Goal: Task Accomplishment & Management: Complete application form

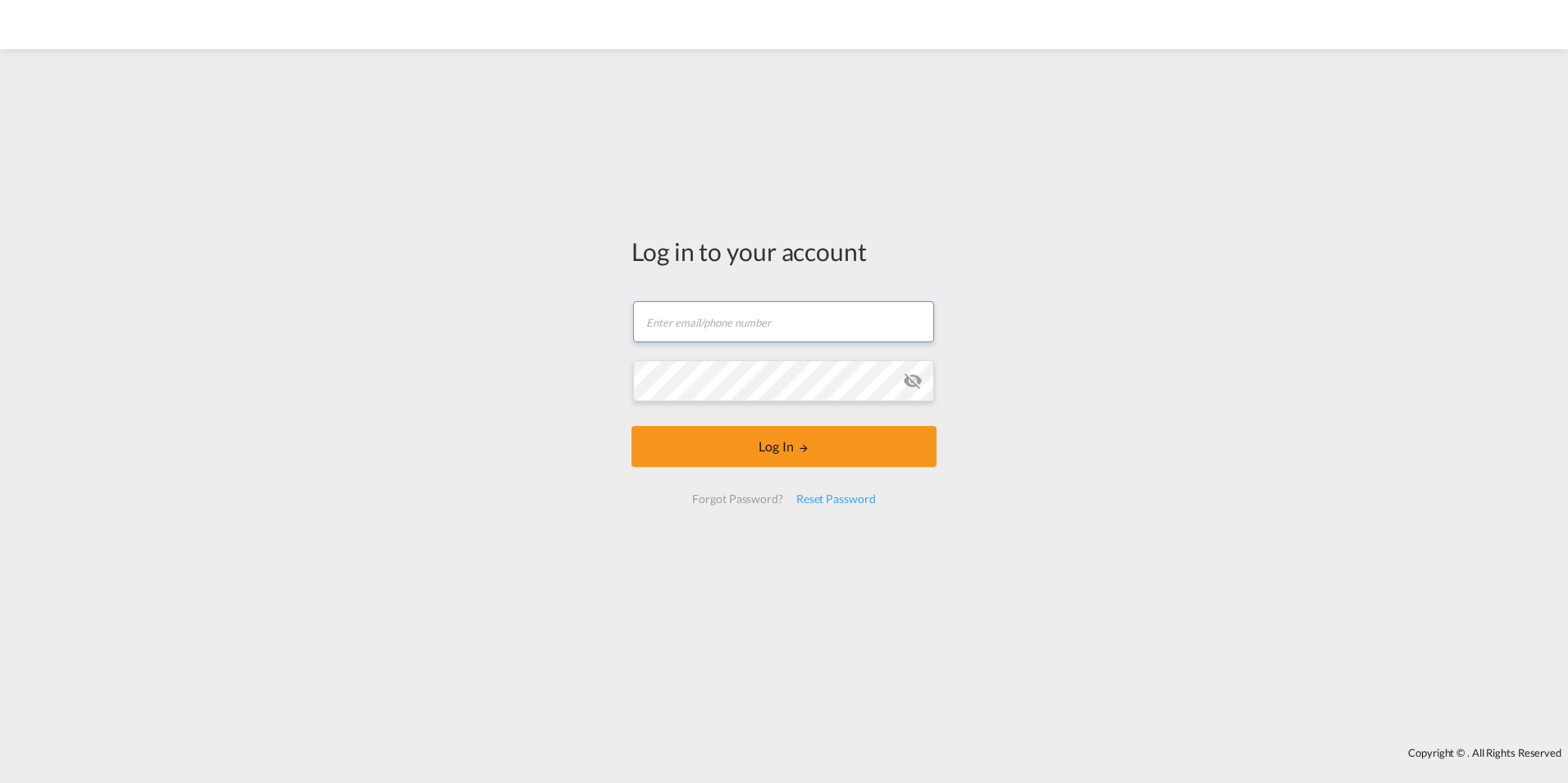
click at [712, 321] on input "text" at bounding box center [784, 321] width 301 height 41
type input "[PERSON_NAME][EMAIL_ADDRESS][DOMAIN_NAME]"
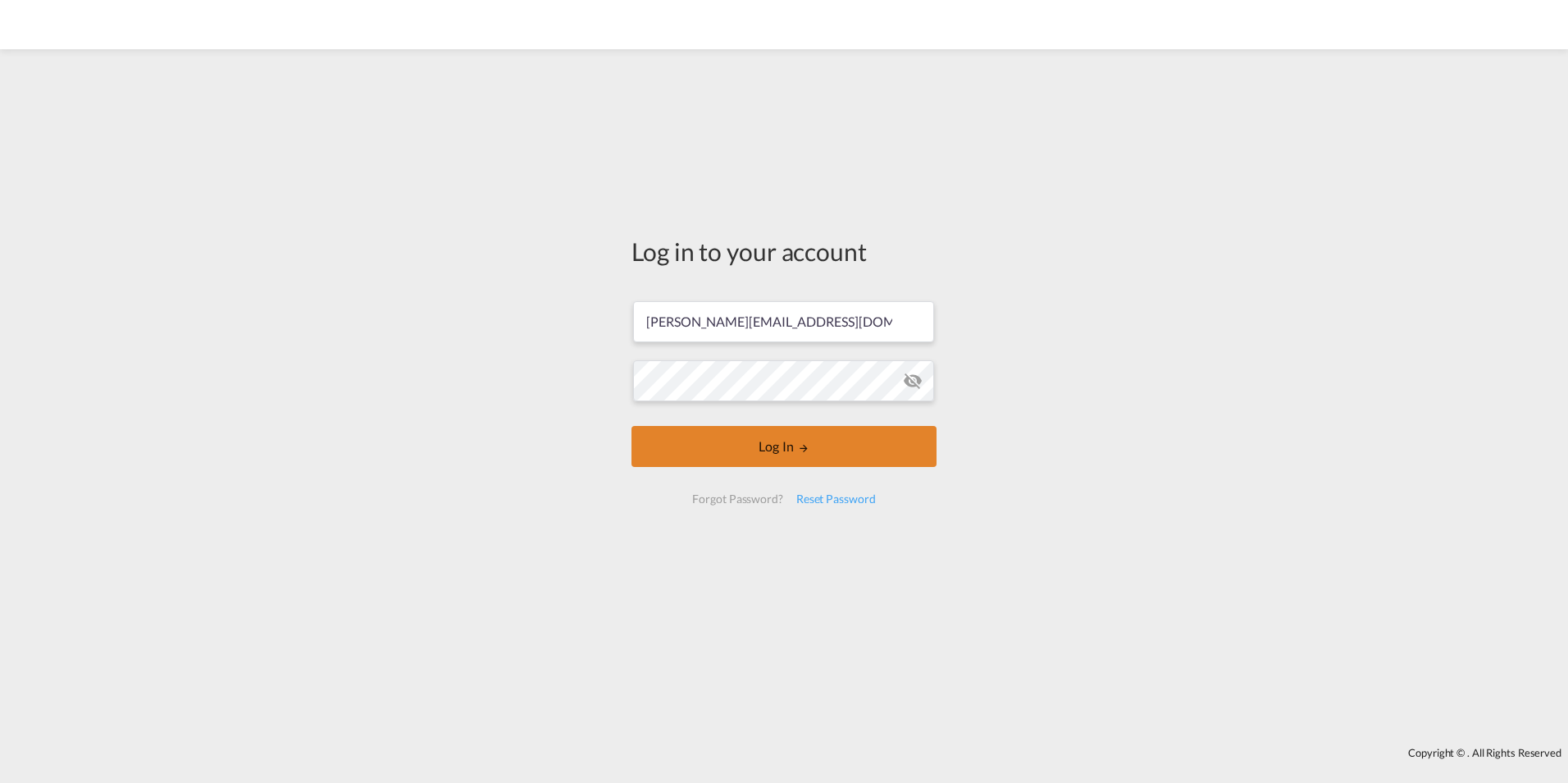
click at [790, 443] on button "Log In" at bounding box center [784, 446] width 305 height 41
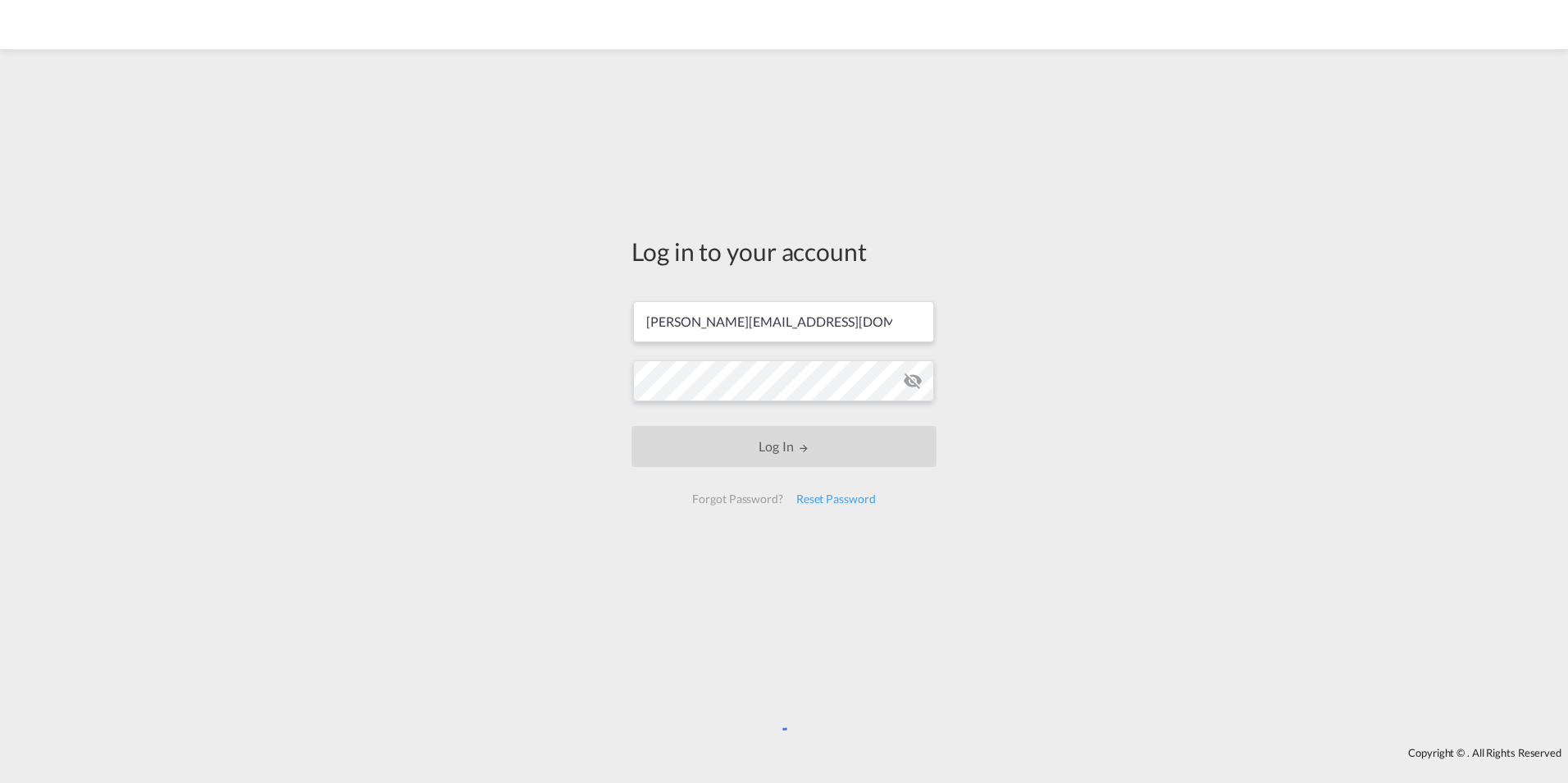
click at [914, 384] on md-icon "icon-eye-off" at bounding box center [913, 381] width 19 height 19
click at [797, 571] on div "Log in to your account [PERSON_NAME][EMAIL_ADDRESS][DOMAIN_NAME] Log In Forgot …" at bounding box center [784, 377] width 330 height 639
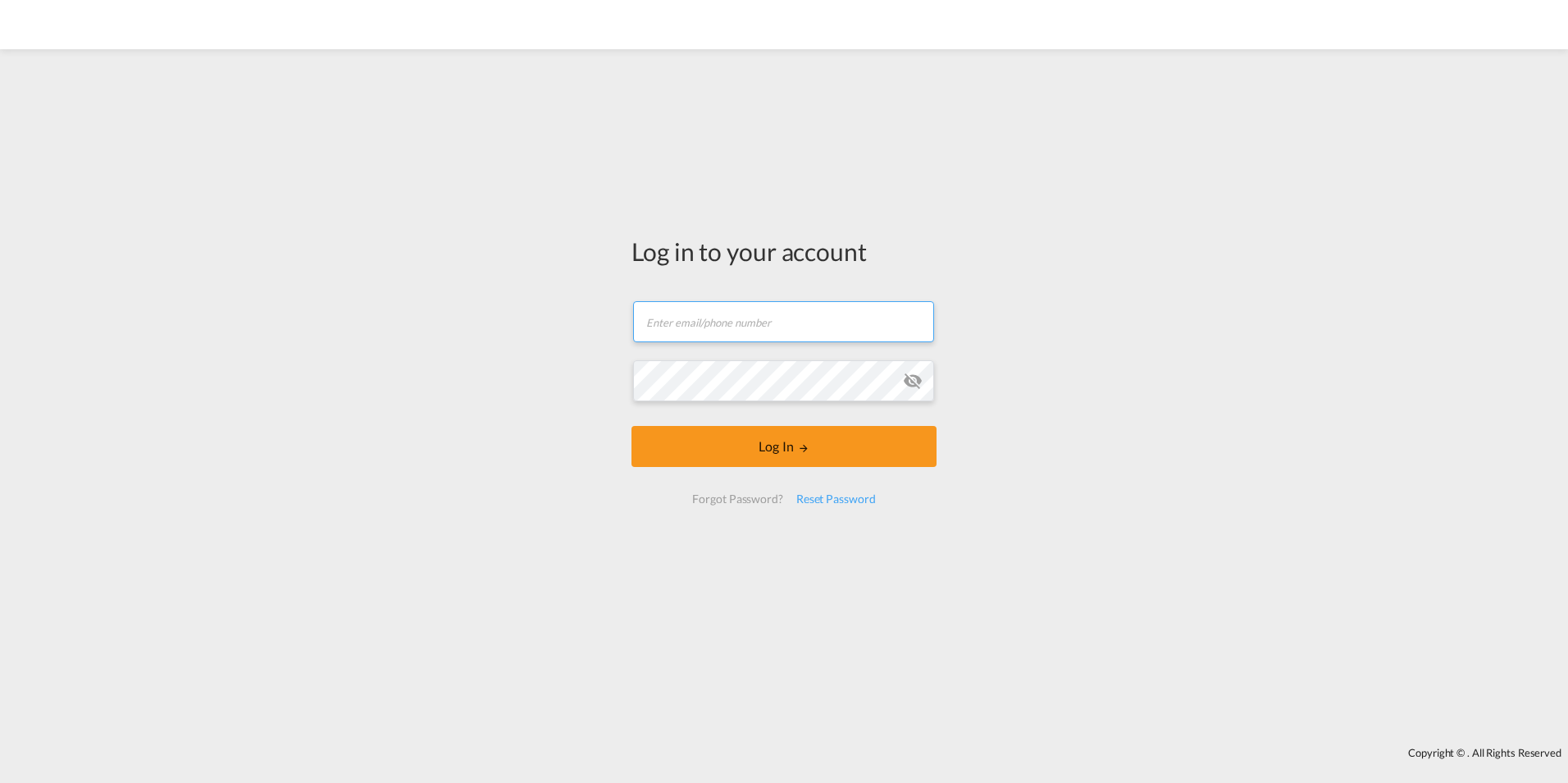
click at [735, 318] on input "text" at bounding box center [784, 321] width 301 height 41
click at [702, 325] on input "text" at bounding box center [784, 321] width 301 height 41
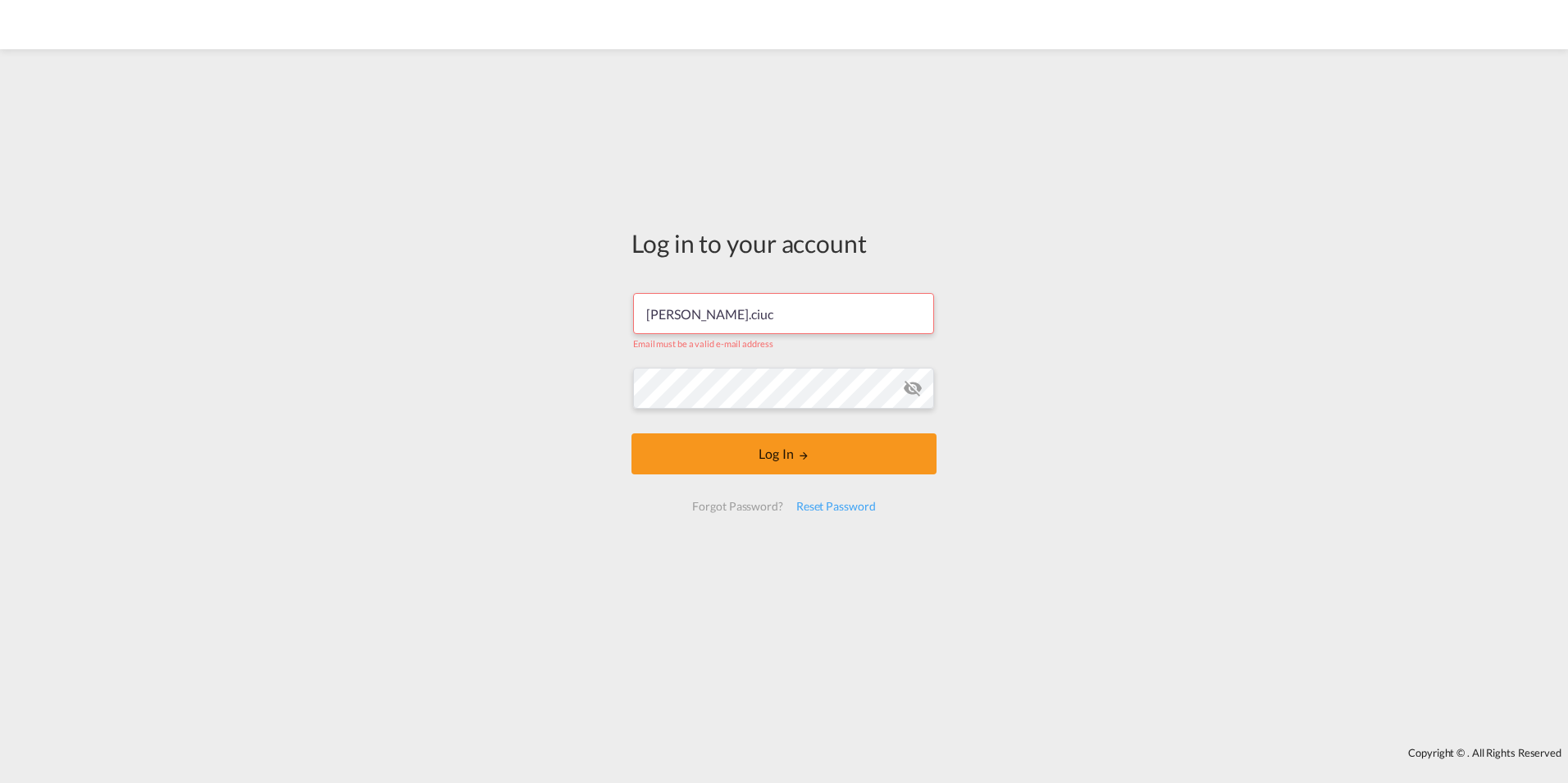
click at [737, 318] on input "massimiliano.ciuc" at bounding box center [784, 313] width 301 height 41
click at [845, 304] on input "massimiliano.ciuc" at bounding box center [784, 313] width 301 height 41
drag, startPoint x: 644, startPoint y: 316, endPoint x: 907, endPoint y: 309, distance: 263.1
click at [912, 302] on input "massimiliano.ciuc" at bounding box center [784, 313] width 301 height 41
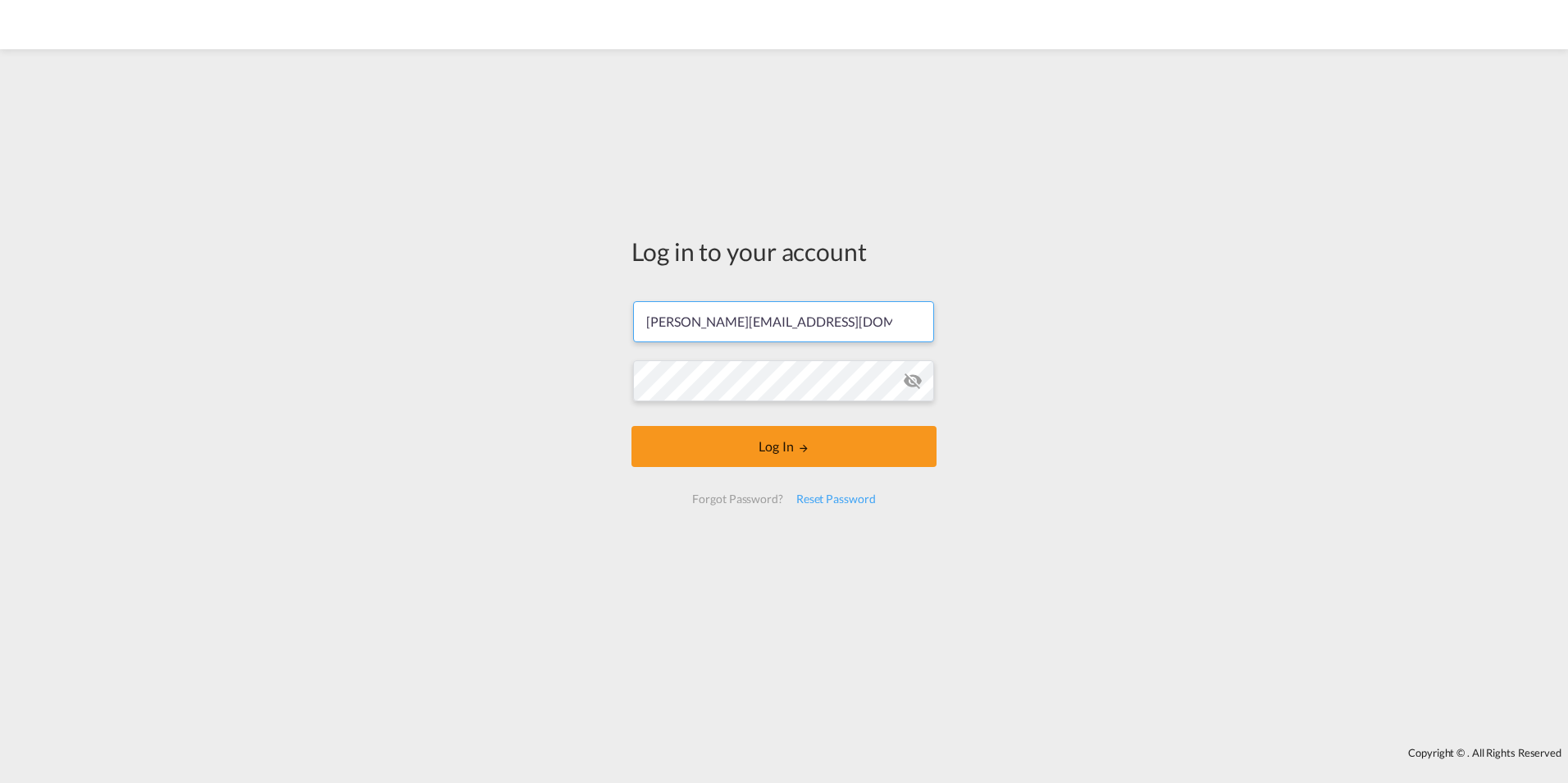
type input "[PERSON_NAME][EMAIL_ADDRESS][DOMAIN_NAME]"
click at [785, 446] on button "Log In" at bounding box center [784, 446] width 305 height 41
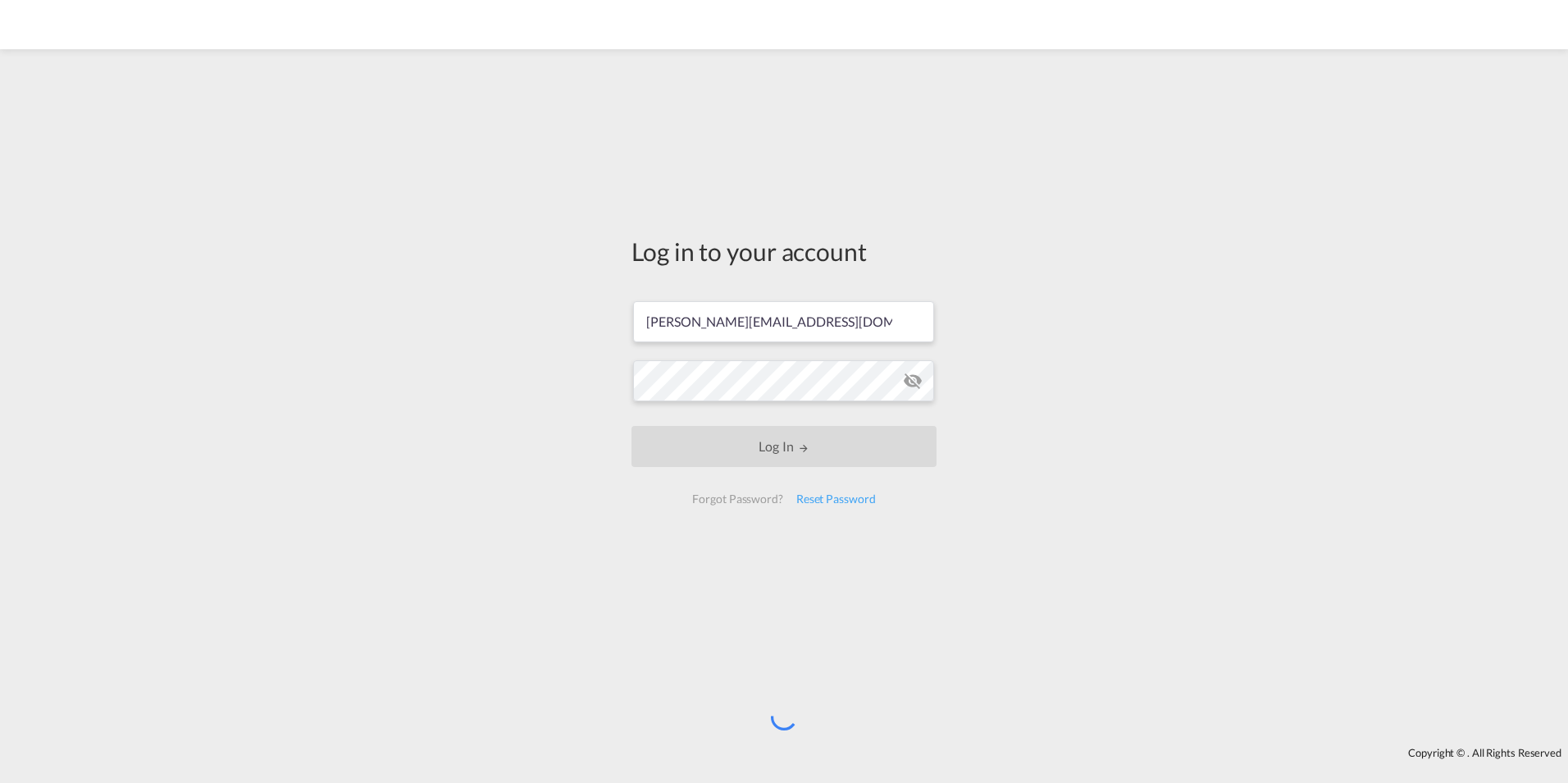
click at [879, 541] on div "Log in to your account [PERSON_NAME][EMAIL_ADDRESS][DOMAIN_NAME] Log In Forgot …" at bounding box center [784, 377] width 330 height 639
click at [818, 541] on div "Log in to your account [PERSON_NAME][EMAIL_ADDRESS][DOMAIN_NAME] Log In Forgot …" at bounding box center [784, 377] width 330 height 639
click at [834, 538] on div "Log in to your account [PERSON_NAME][EMAIL_ADDRESS][DOMAIN_NAME] Log In Forgot …" at bounding box center [784, 377] width 330 height 639
click at [748, 541] on div "Log in to your account [PERSON_NAME][EMAIL_ADDRESS][DOMAIN_NAME] Log In Forgot …" at bounding box center [784, 377] width 330 height 639
click at [821, 543] on div "Log in to your account [PERSON_NAME][EMAIL_ADDRESS][DOMAIN_NAME] Log In Forgot …" at bounding box center [784, 377] width 330 height 639
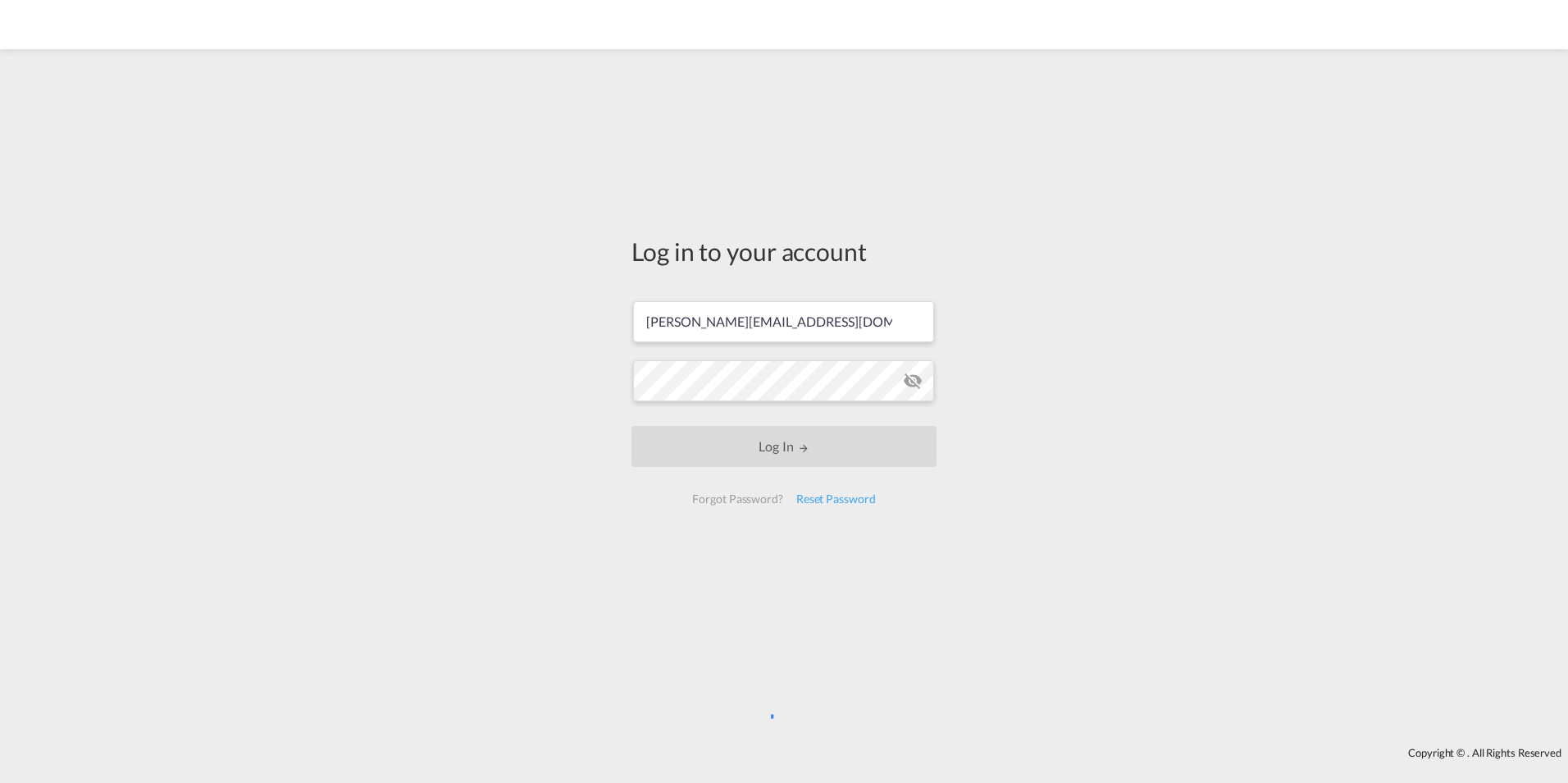
click at [902, 592] on div "Log in to your account [PERSON_NAME][EMAIL_ADDRESS][DOMAIN_NAME] Log In Forgot …" at bounding box center [784, 377] width 330 height 639
click at [942, 108] on div "Log in to your account [PERSON_NAME][EMAIL_ADDRESS][DOMAIN_NAME] Log In Forgot …" at bounding box center [784, 377] width 330 height 639
